Goal: Information Seeking & Learning: Find specific fact

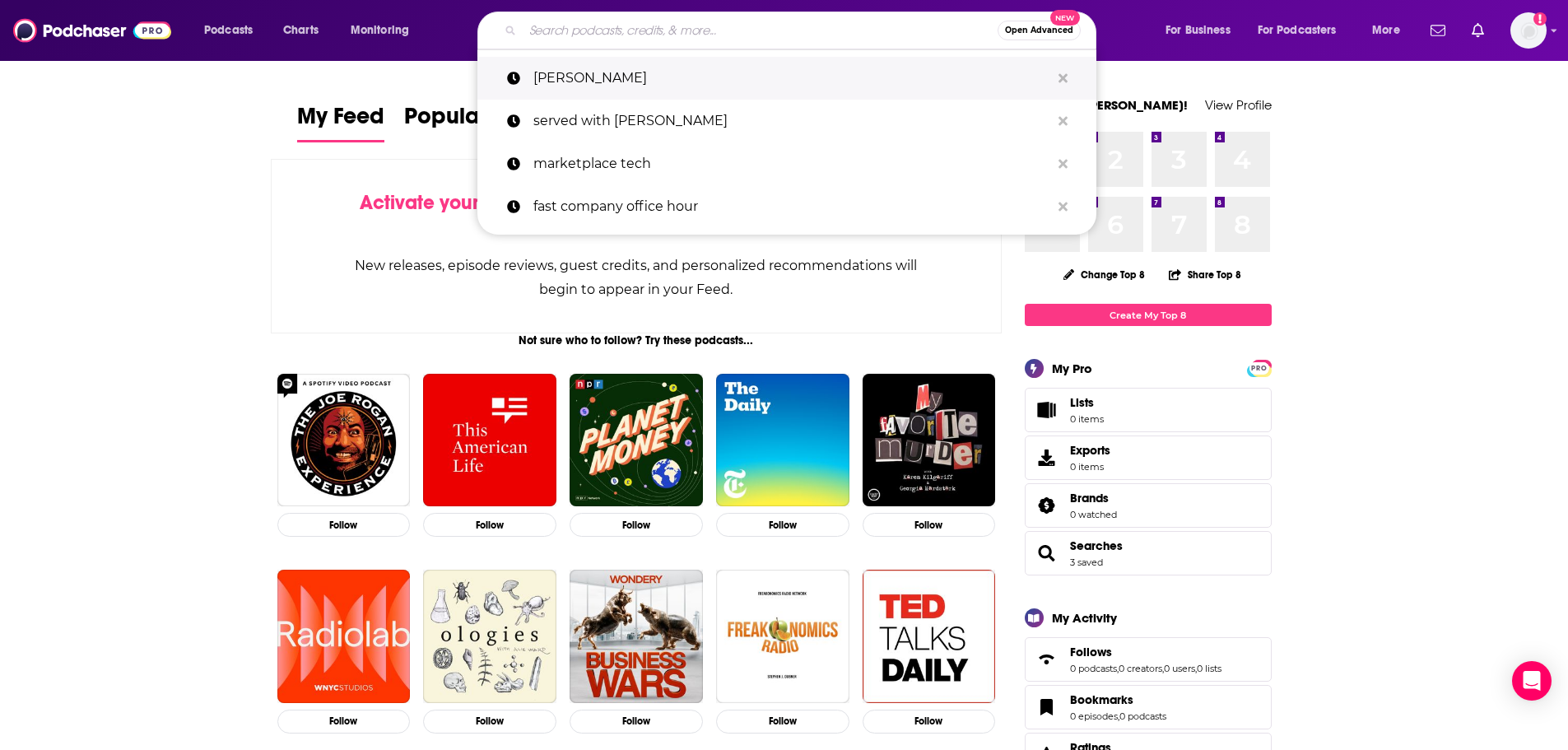
click at [577, 70] on p "[PERSON_NAME]" at bounding box center [791, 78] width 517 height 43
type input "[PERSON_NAME]"
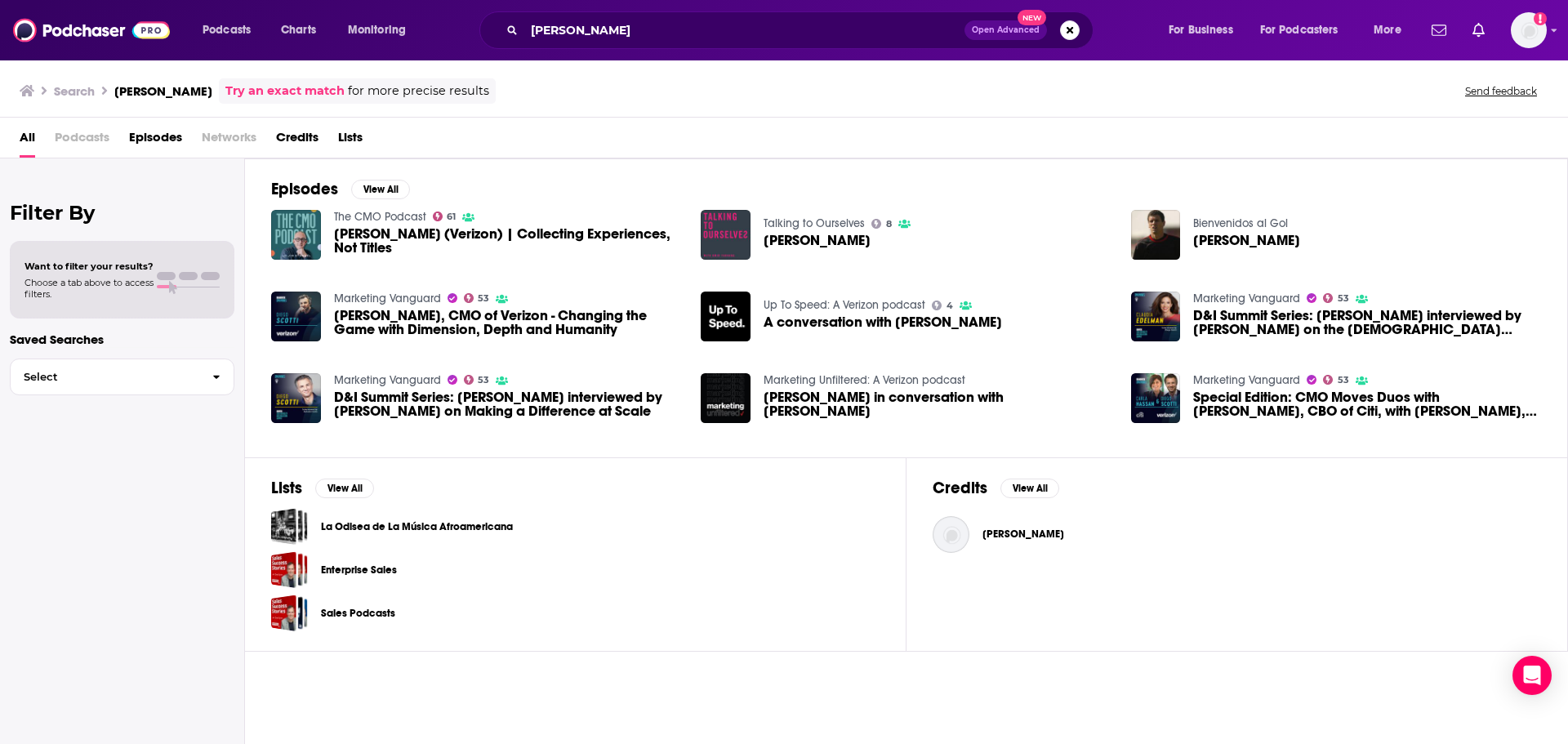
click at [491, 388] on div "Marketing Vanguard 53 D&I Summit Series: [PERSON_NAME] interviewed by [PERSON_N…" at bounding box center [508, 397] width 348 height 51
click at [494, 397] on span "D&I Summit Series: [PERSON_NAME] interviewed by [PERSON_NAME] on Making a Diffe…" at bounding box center [508, 404] width 348 height 28
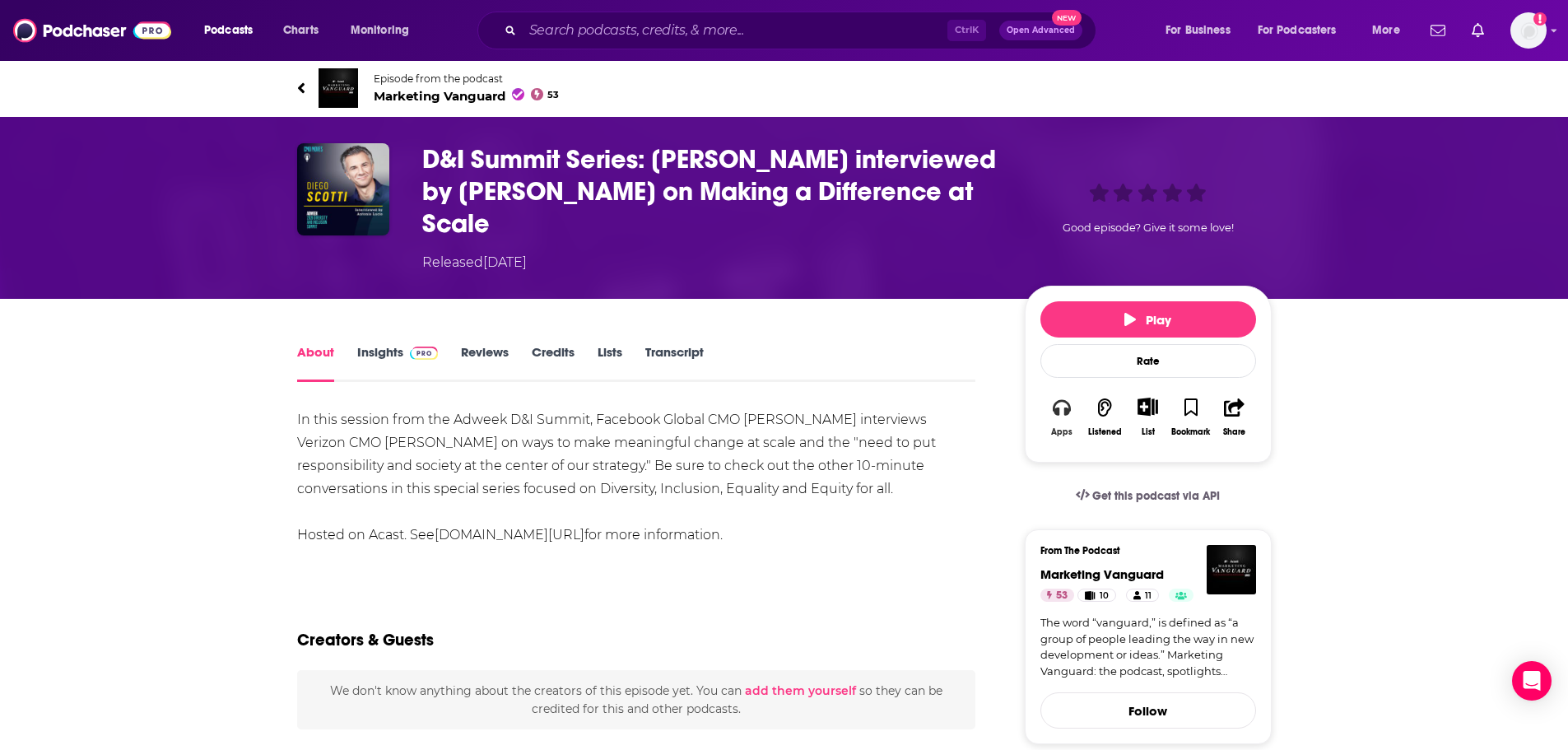
click at [1061, 399] on icon "button" at bounding box center [1062, 407] width 18 height 18
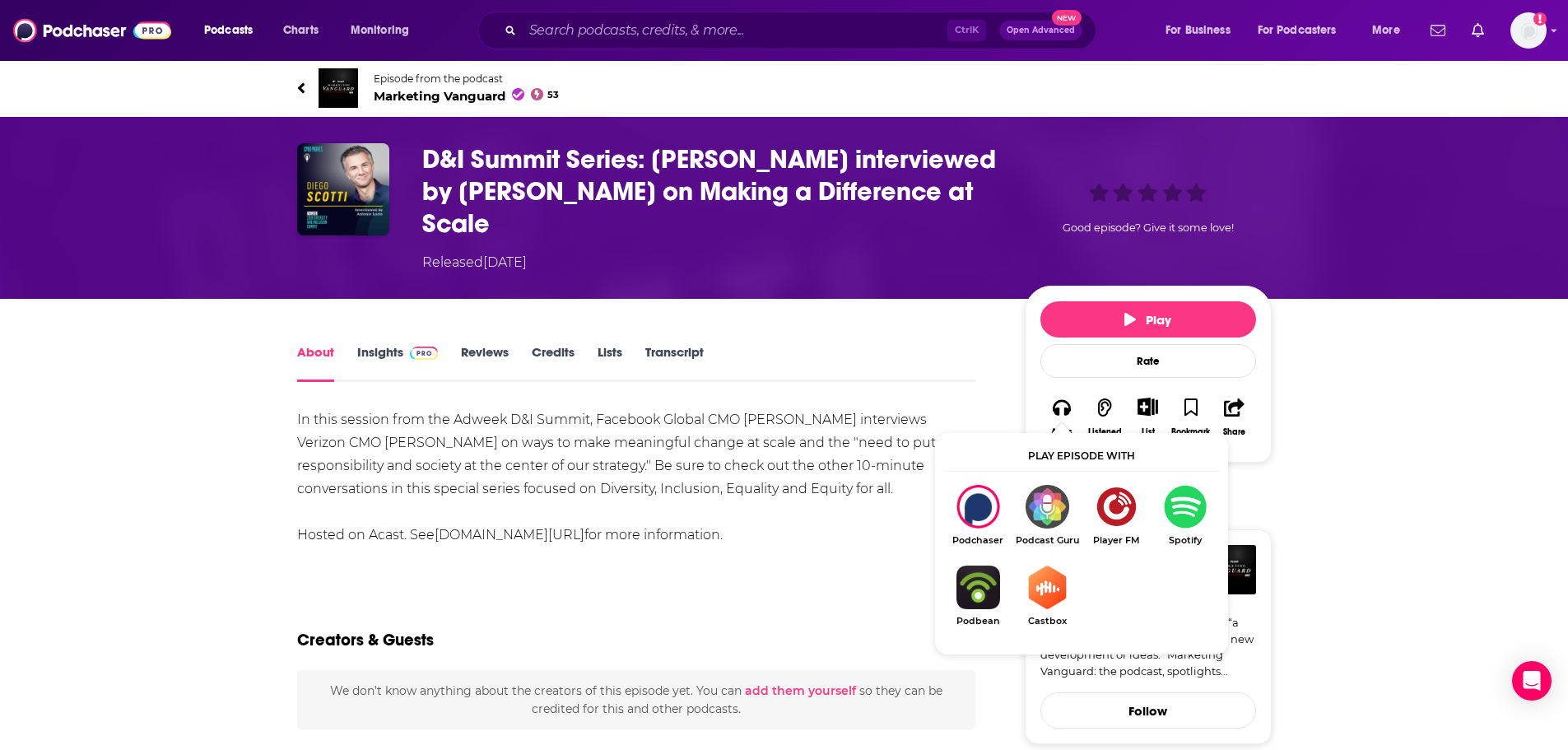
click at [696, 511] on div "In this session from the Adweek D&I Summit, Facebook Global CMO [PERSON_NAME] i…" at bounding box center [637, 477] width 679 height 139
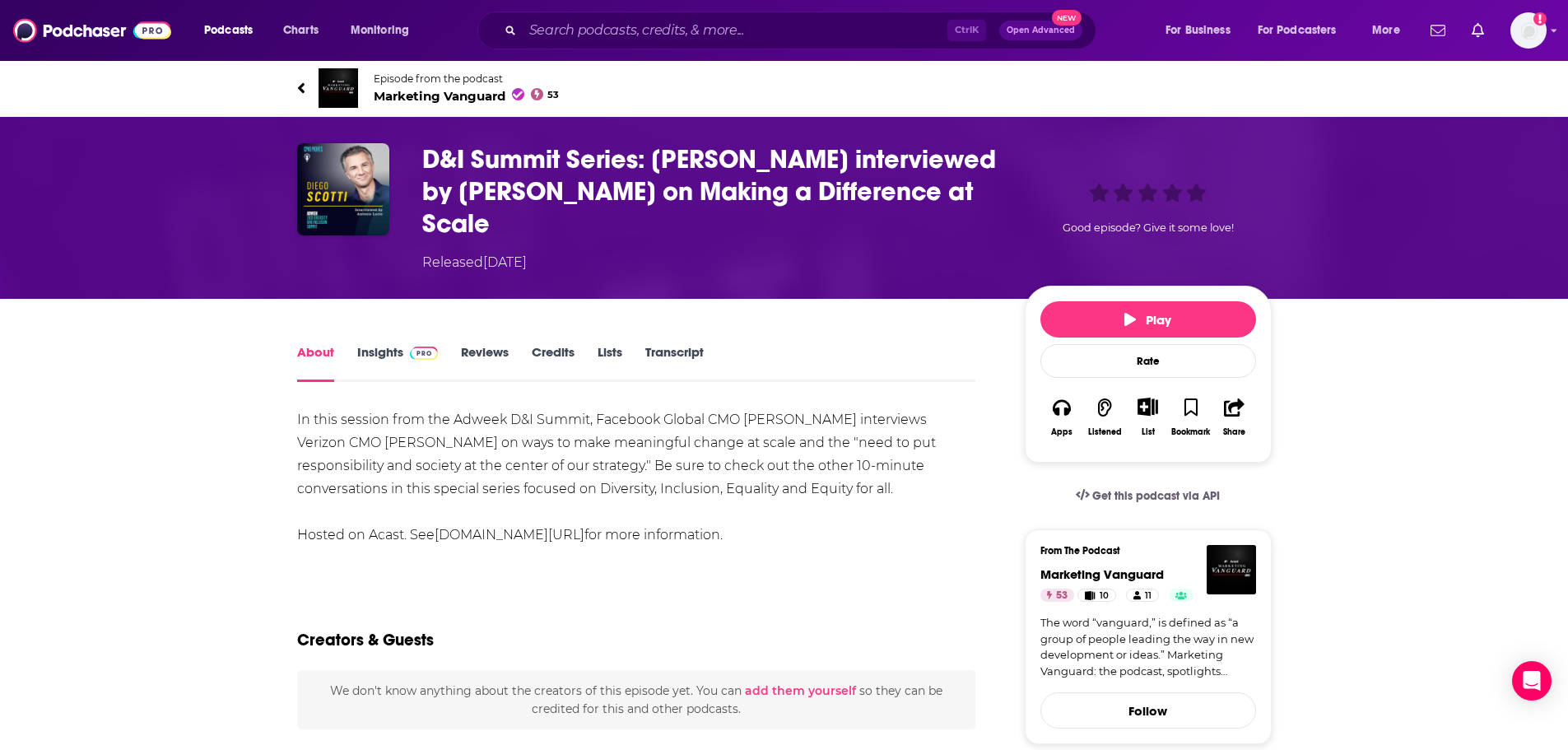
click at [677, 344] on link "Transcript" at bounding box center [674, 362] width 58 height 38
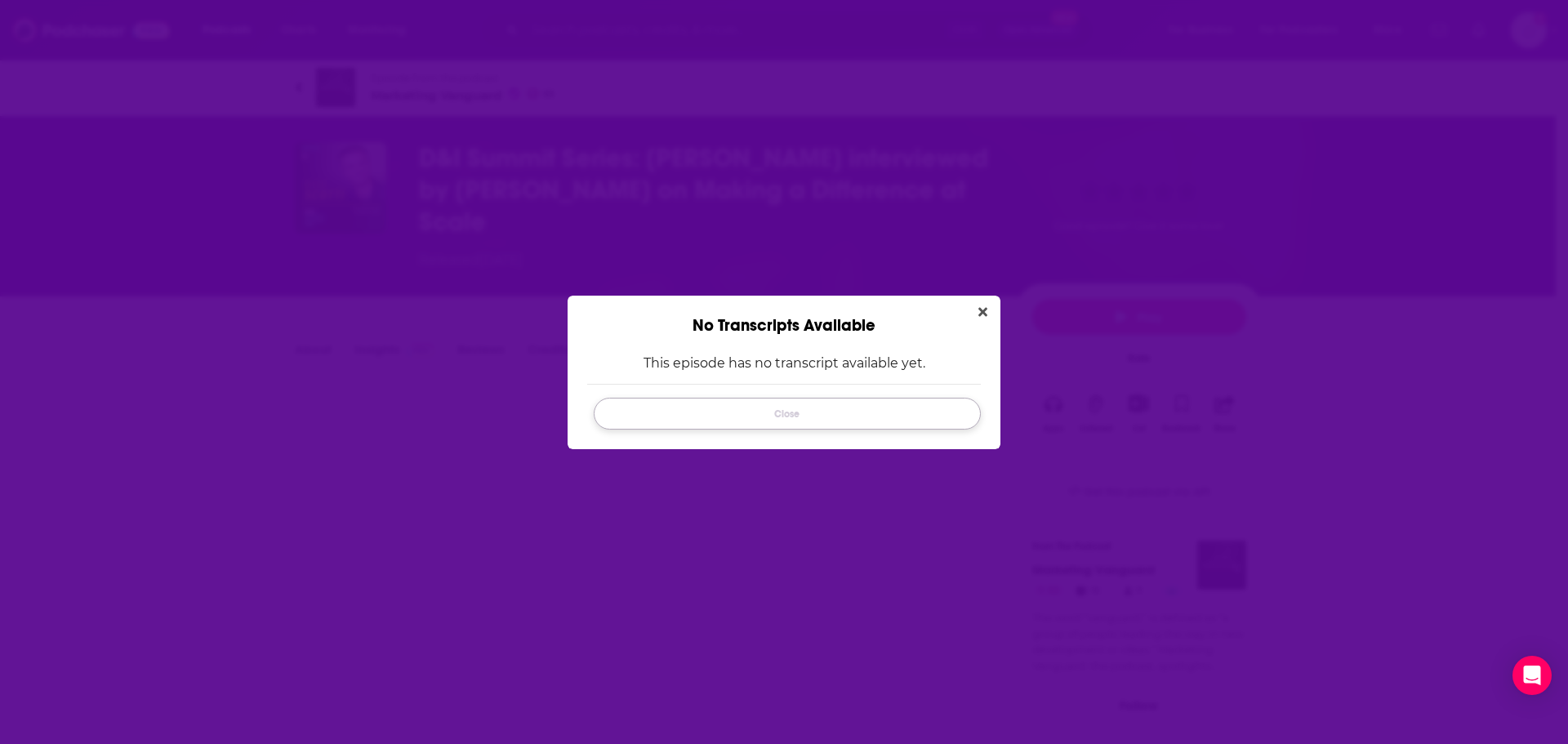
click at [862, 400] on button "Close" at bounding box center [787, 414] width 387 height 32
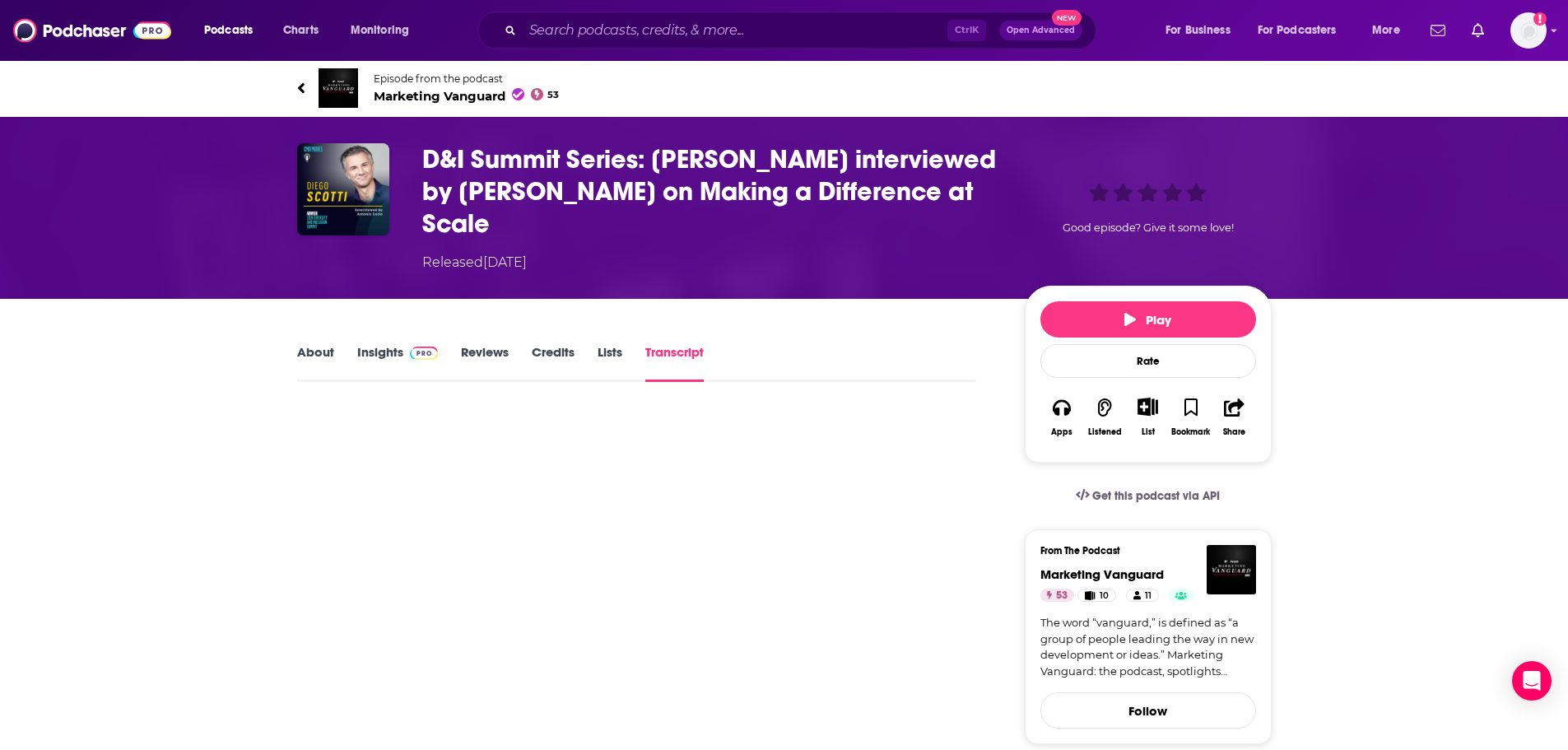
click at [302, 344] on link "About" at bounding box center [316, 362] width 37 height 38
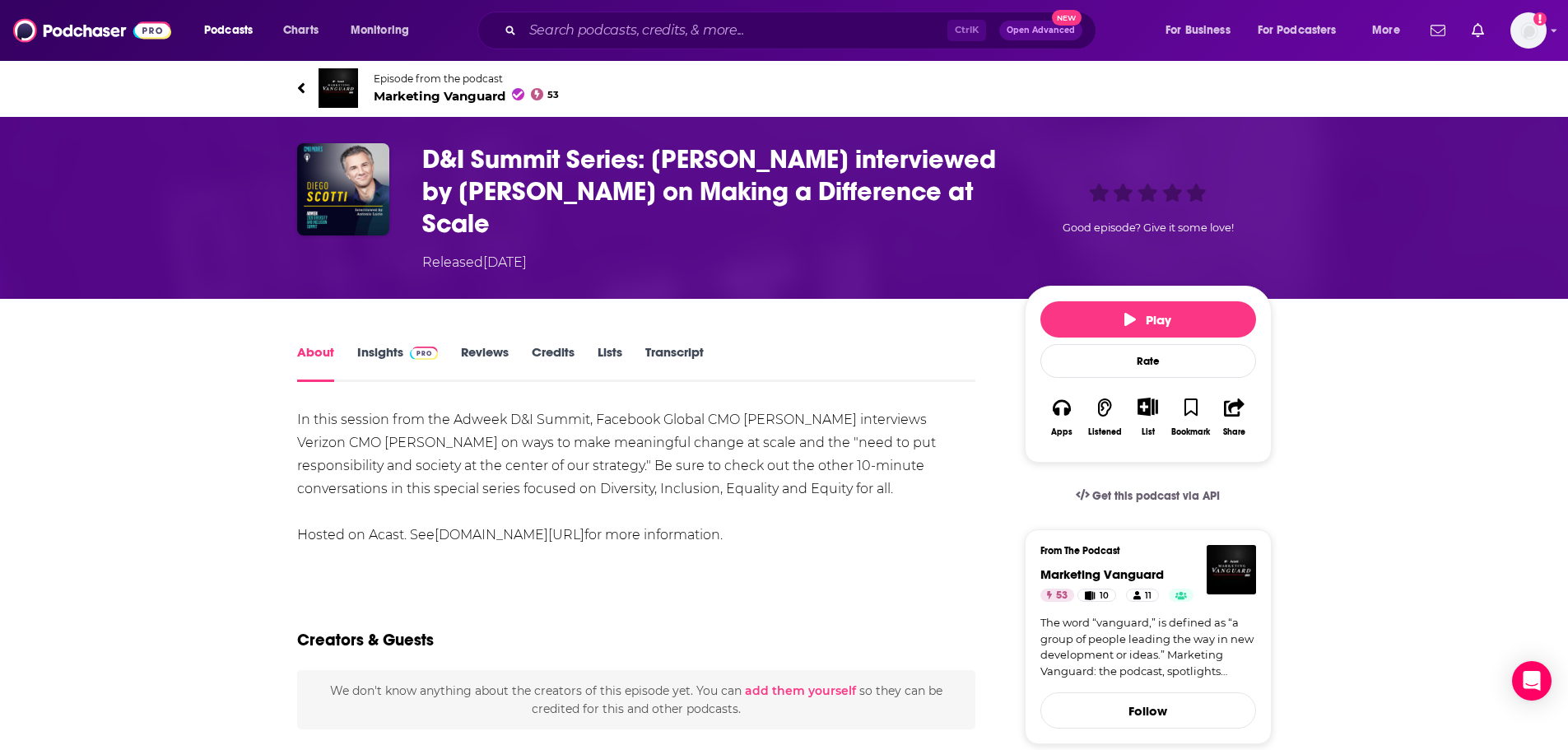
click at [708, 408] on div "In this session from the Adweek D&I Summit, Facebook Global CMO [PERSON_NAME] i…" at bounding box center [637, 477] width 679 height 139
click at [1067, 427] on div "Apps" at bounding box center [1062, 432] width 22 height 10
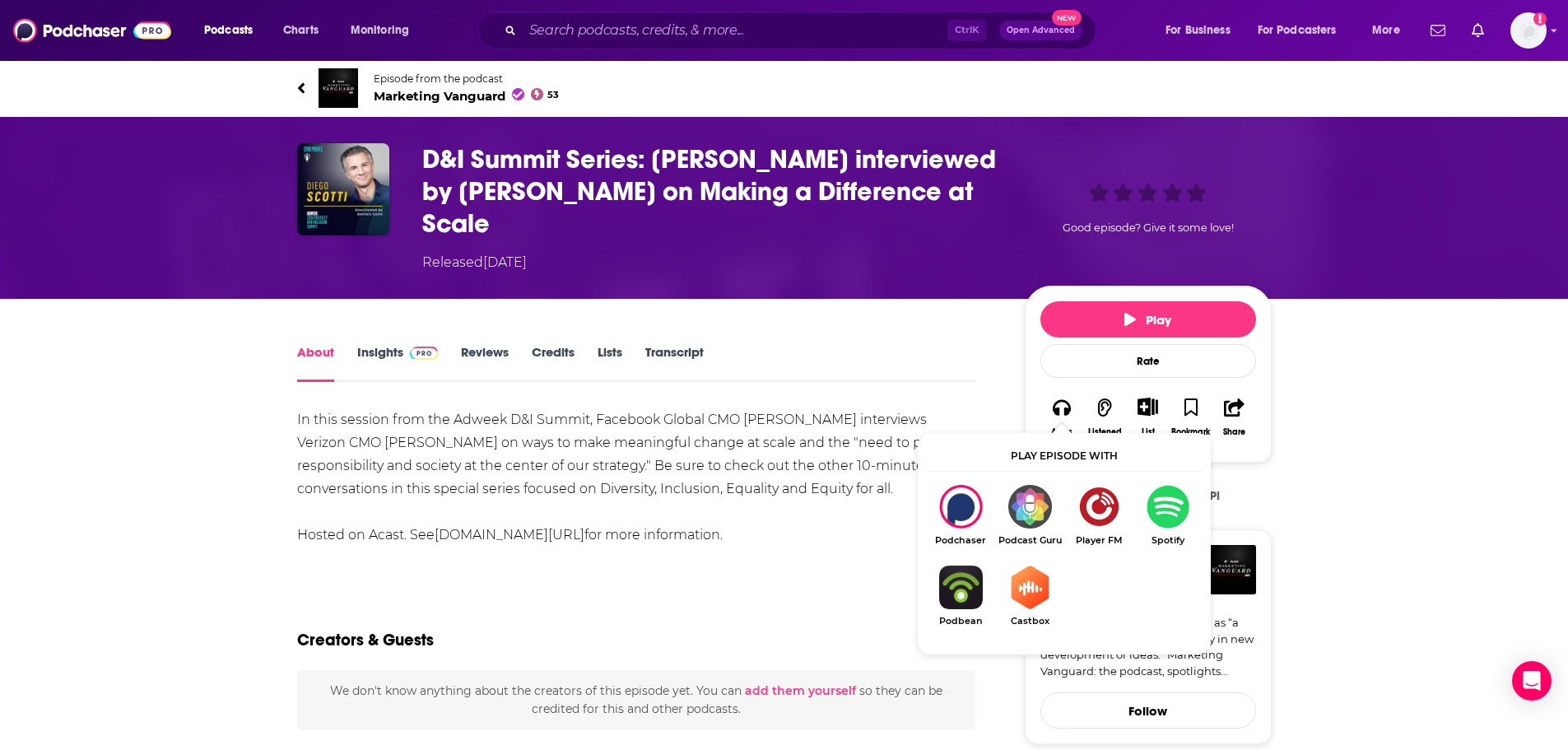
click at [1154, 495] on img "Show Listen On dropdown" at bounding box center [1167, 507] width 69 height 44
